Goal: Task Accomplishment & Management: Complete application form

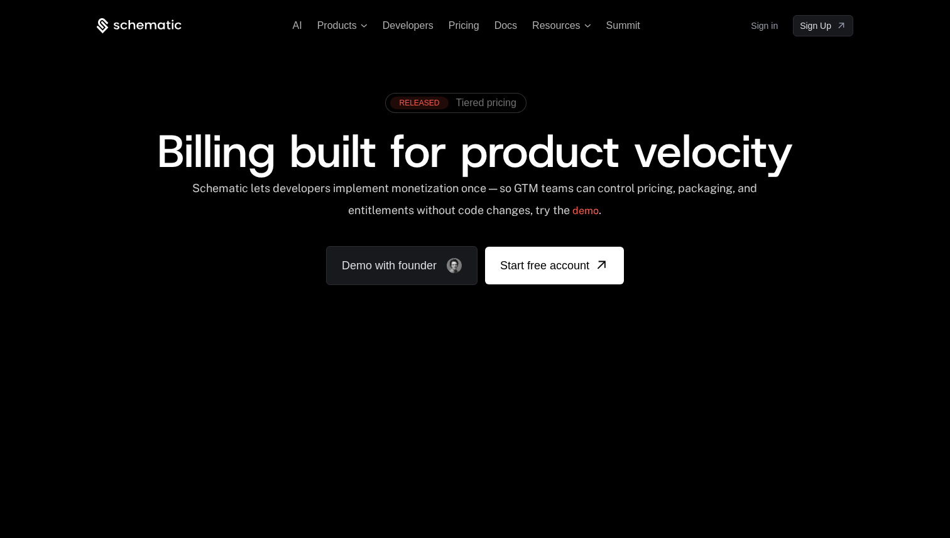
click at [768, 26] on link "Sign in" at bounding box center [764, 26] width 27 height 20
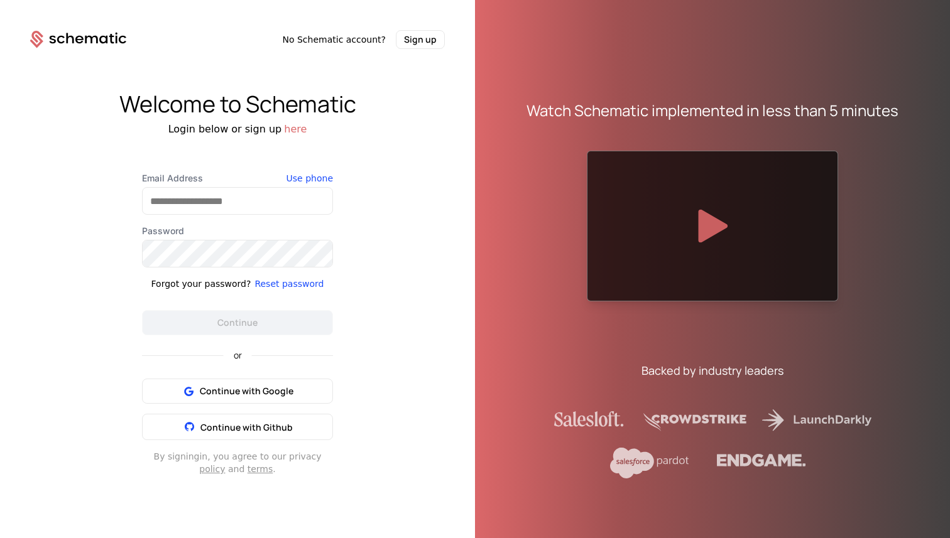
click at [694, 229] on div at bounding box center [712, 226] width 251 height 151
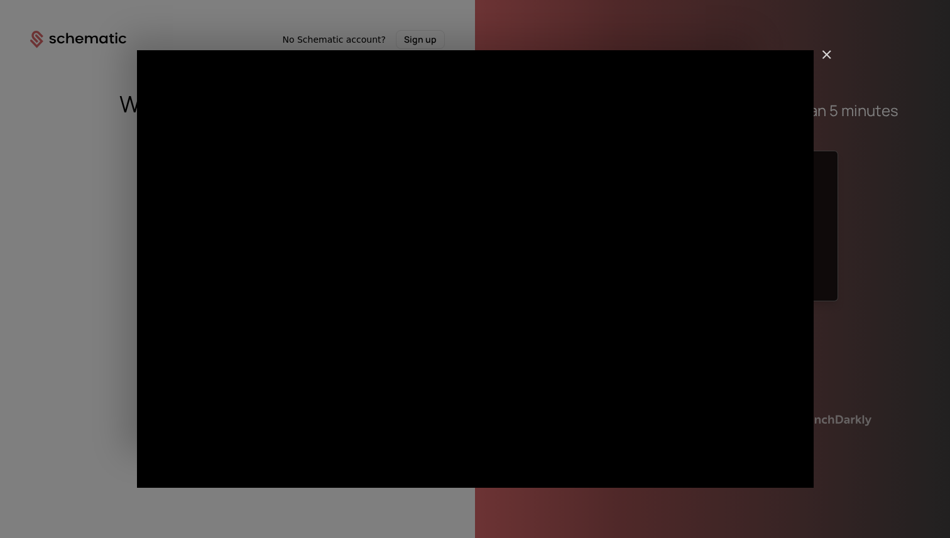
click at [824, 53] on img "Close" at bounding box center [820, 60] width 21 height 21
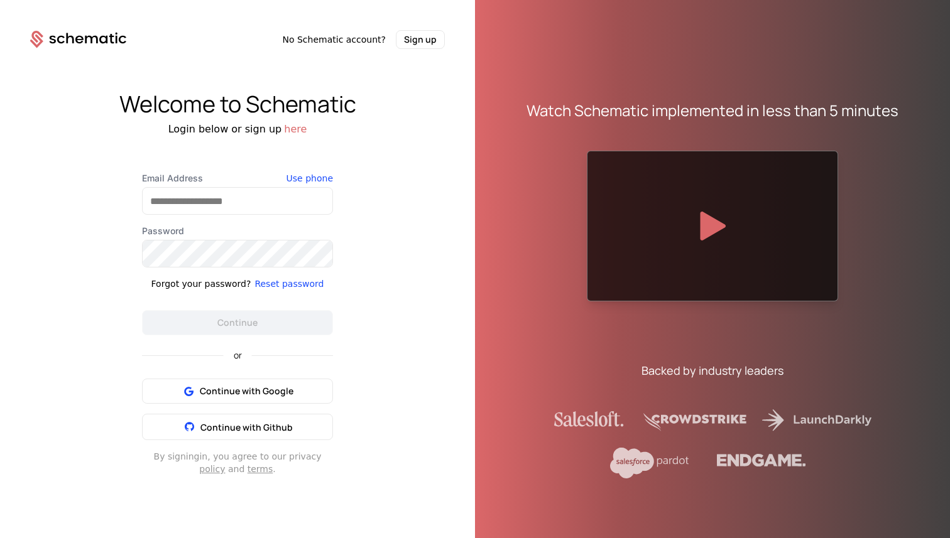
click at [499, 238] on div "Watch Schematic implemented in less than 5 minutes Backed by industry leaders" at bounding box center [712, 279] width 432 height 538
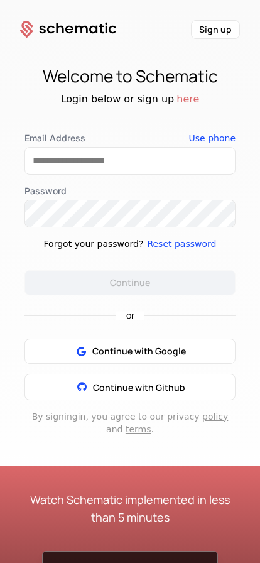
click at [208, 33] on button "Sign up" at bounding box center [215, 29] width 49 height 19
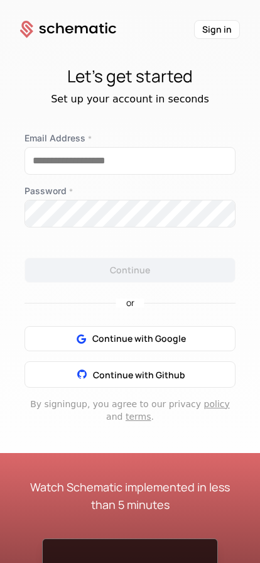
click at [214, 31] on button "Sign in" at bounding box center [217, 29] width 46 height 19
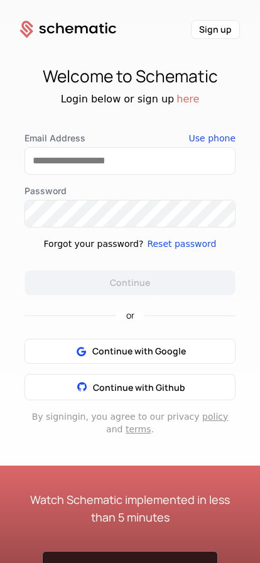
click at [219, 31] on button "Sign up" at bounding box center [215, 29] width 49 height 19
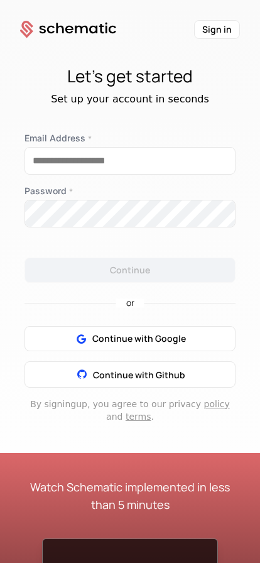
click at [209, 32] on button "Sign in" at bounding box center [217, 29] width 46 height 19
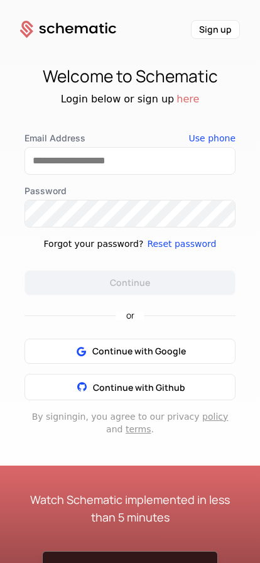
click at [209, 32] on button "Sign up" at bounding box center [215, 29] width 49 height 19
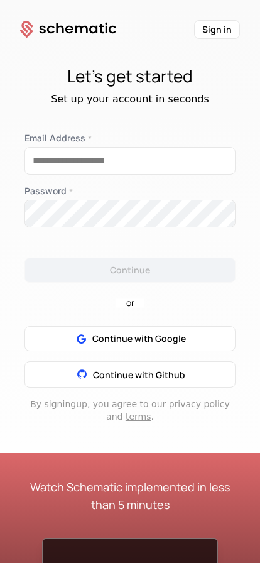
click at [219, 28] on button "Sign in" at bounding box center [217, 29] width 46 height 19
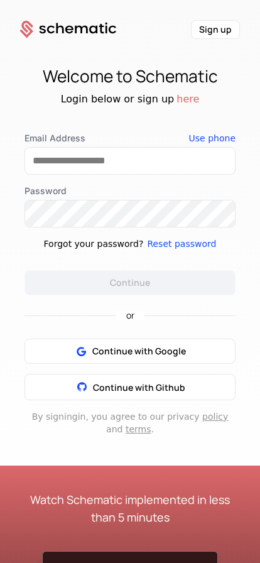
click at [215, 32] on button "Sign up" at bounding box center [215, 29] width 49 height 19
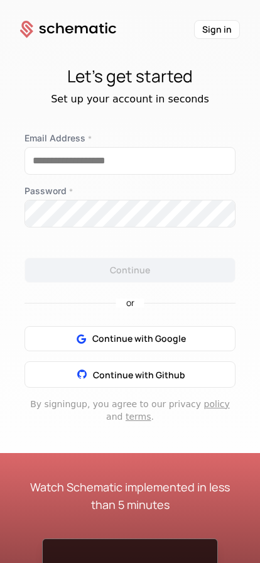
click at [208, 36] on button "Sign in" at bounding box center [217, 29] width 46 height 19
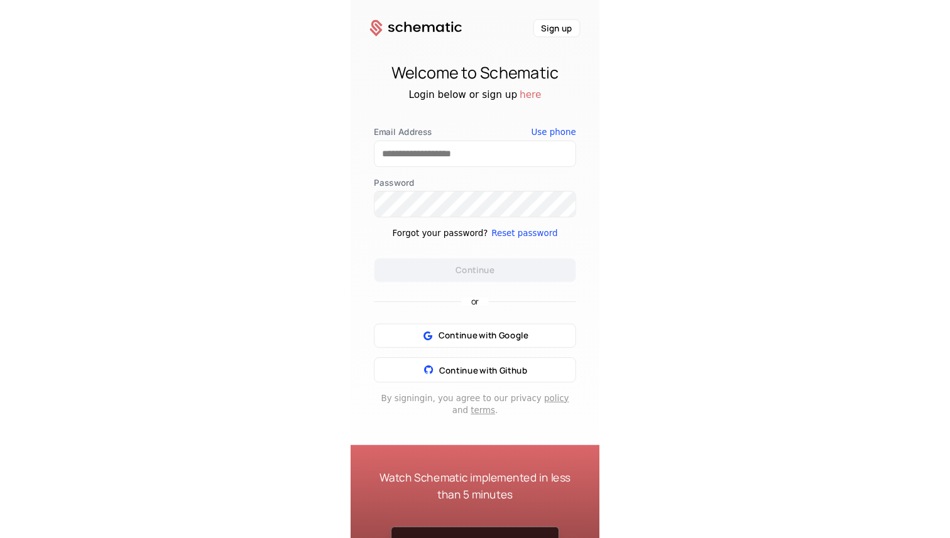
scroll to position [265, 0]
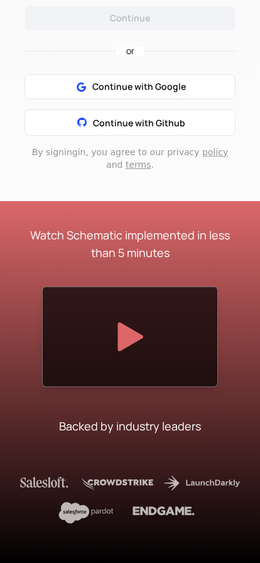
click at [123, 327] on icon at bounding box center [130, 336] width 26 height 29
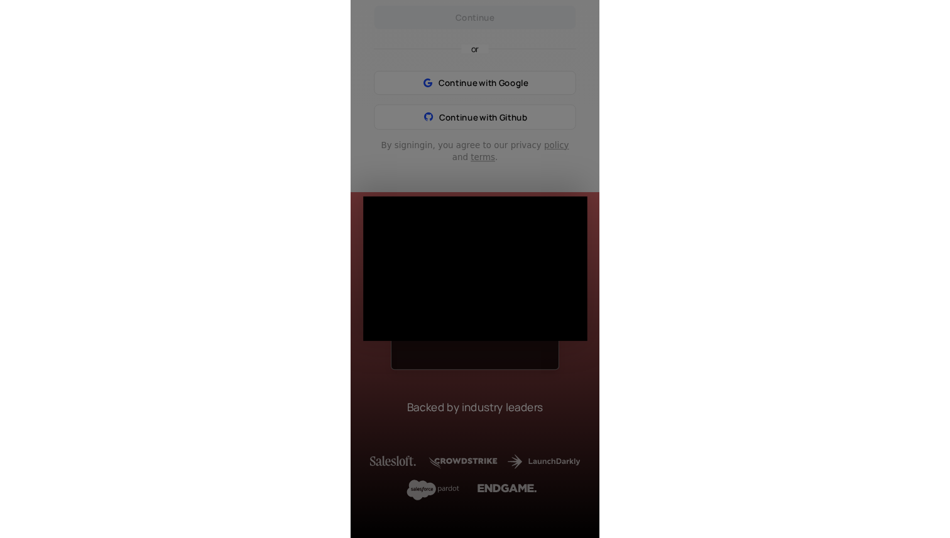
scroll to position [10, 0]
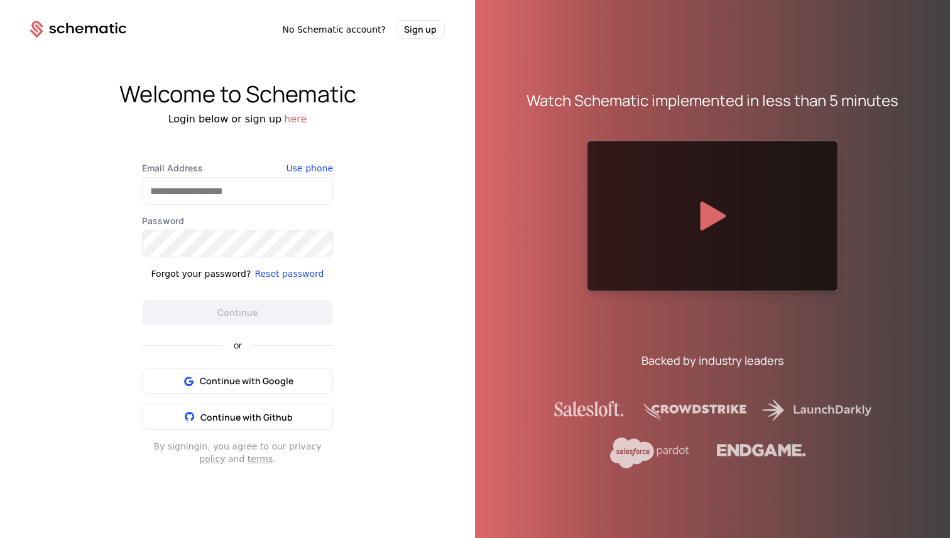
click at [427, 367] on div "Welcome to Schematic Login below or sign up here Email Address Use phone Passwo…" at bounding box center [237, 273] width 475 height 469
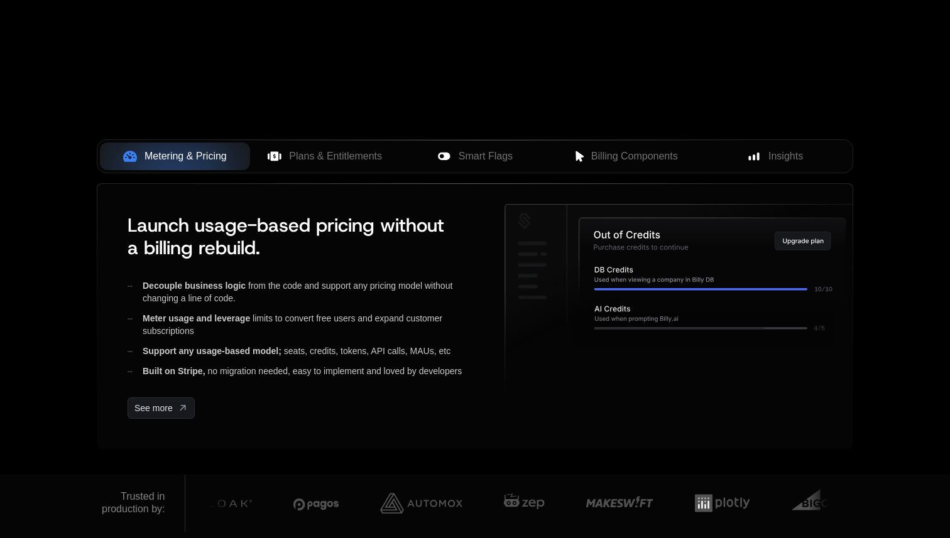
scroll to position [435, 0]
